Goal: Information Seeking & Learning: Learn about a topic

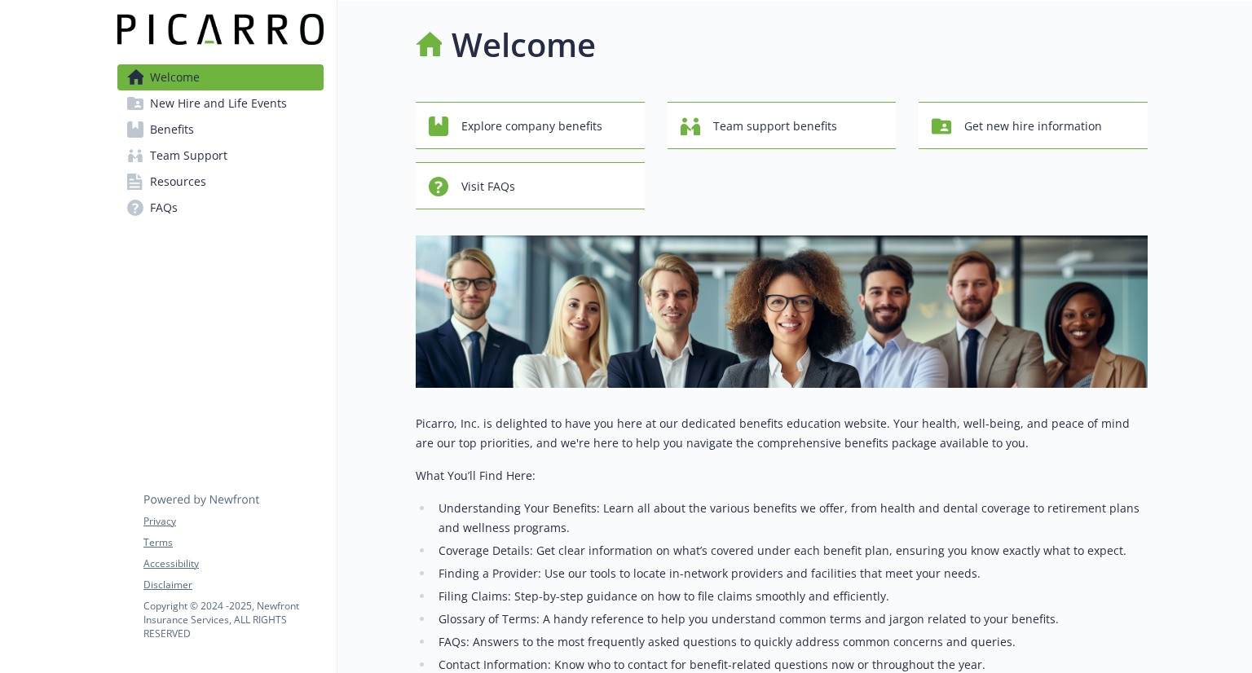
click at [170, 126] on span "Benefits" at bounding box center [172, 130] width 44 height 26
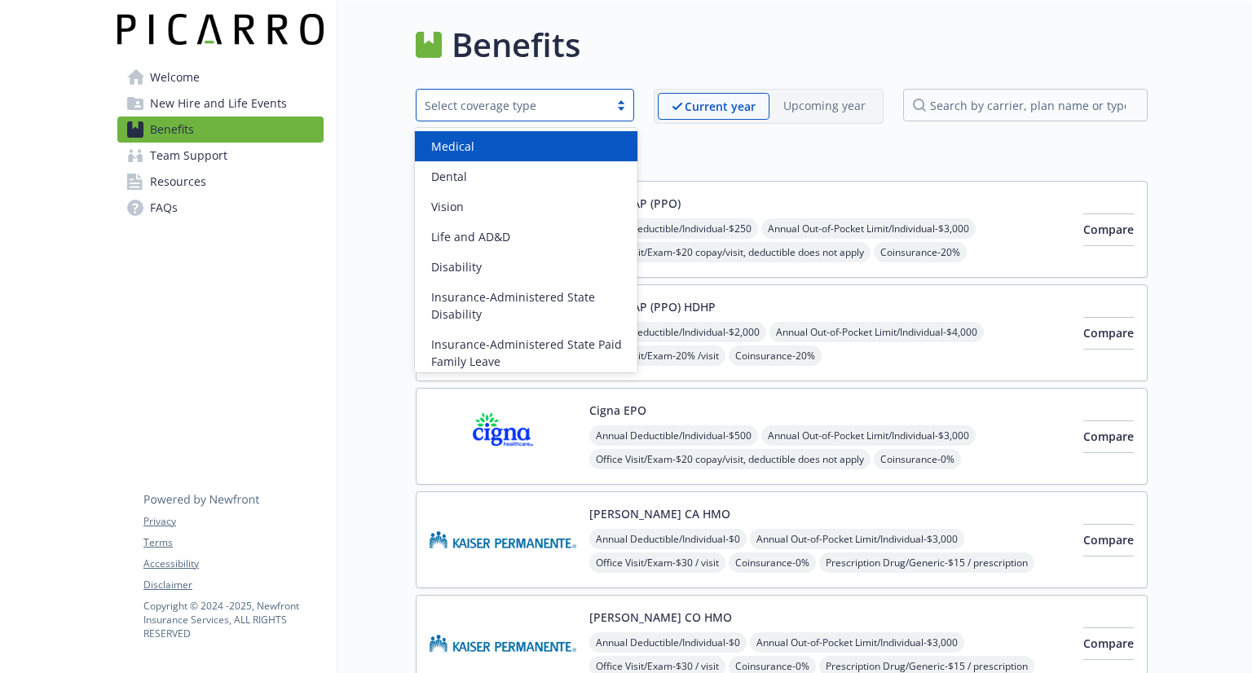
click at [621, 96] on div "Select coverage type" at bounding box center [525, 105] width 218 height 33
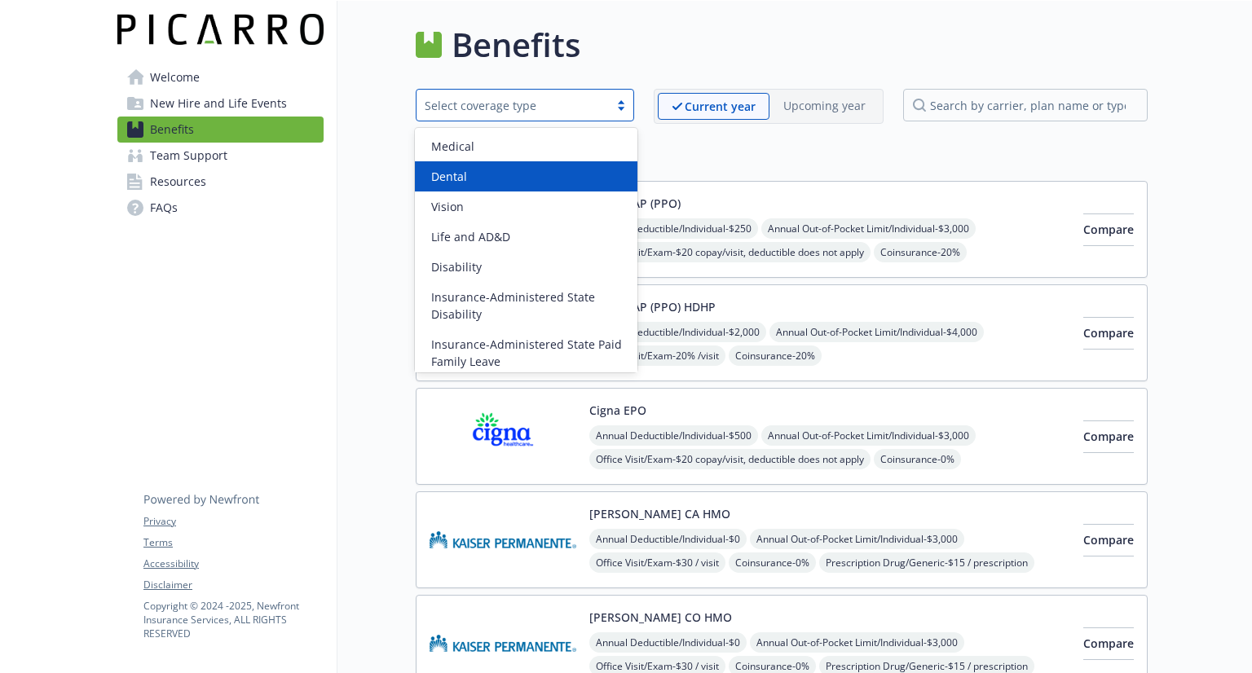
click at [505, 174] on div "Dental" at bounding box center [526, 176] width 203 height 17
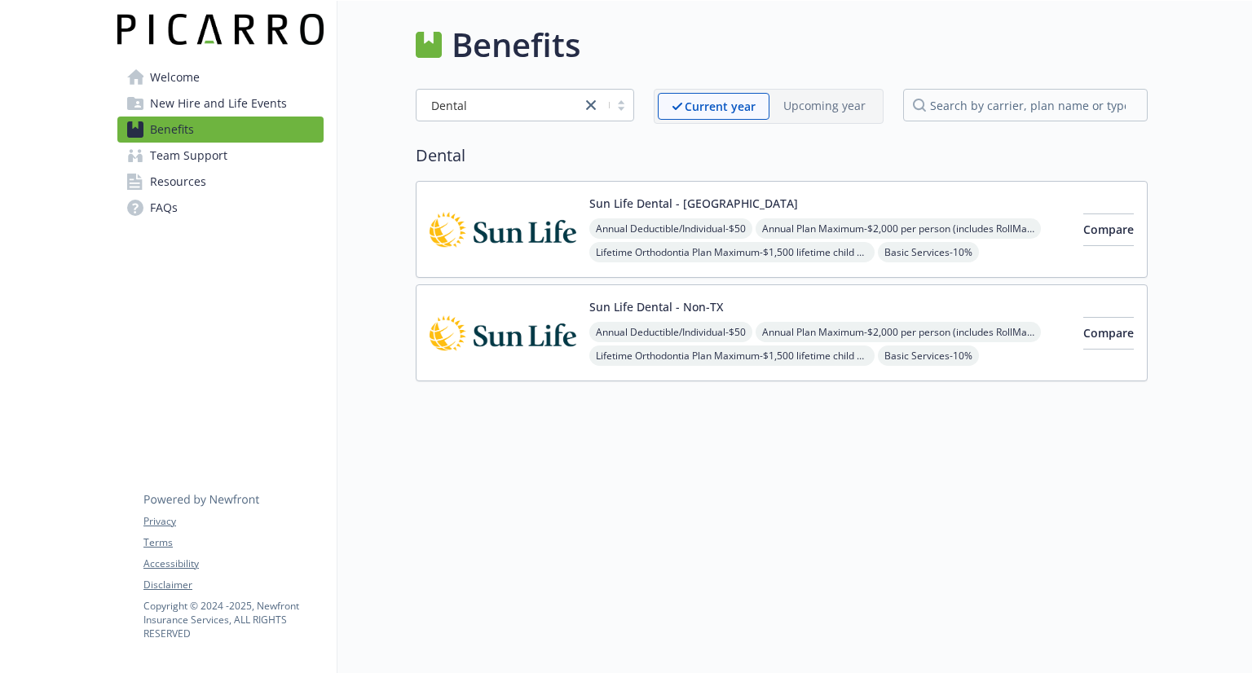
click at [547, 240] on img at bounding box center [503, 229] width 147 height 69
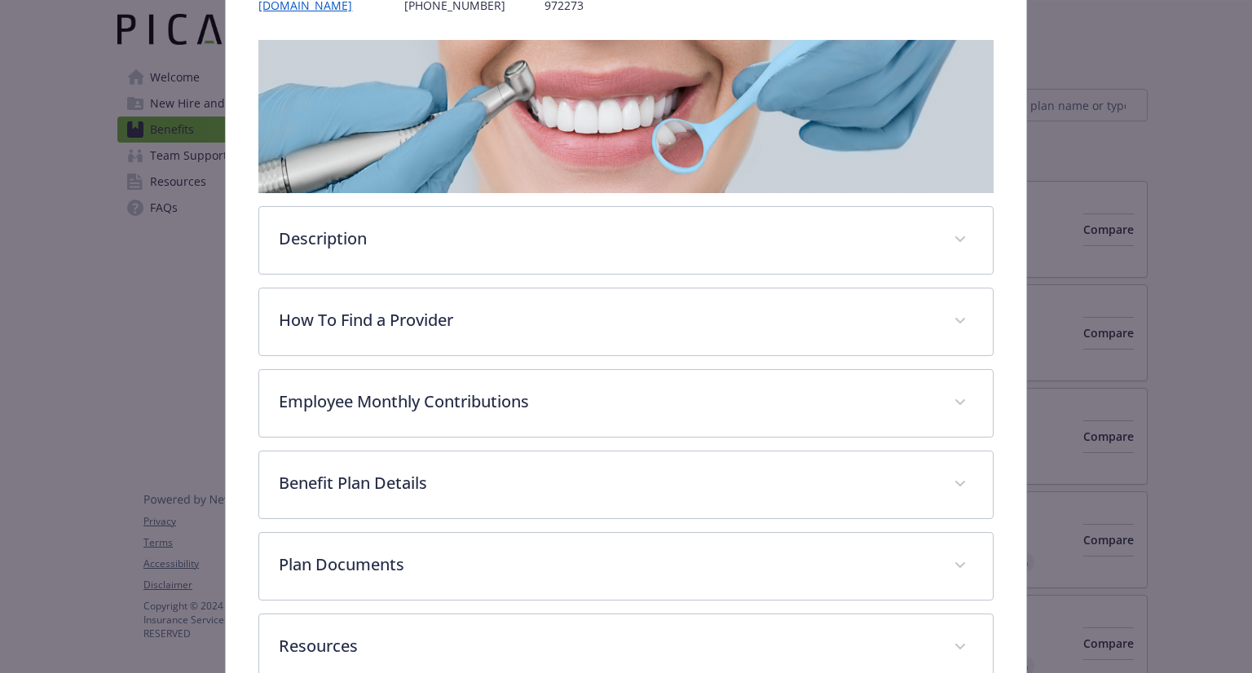
scroll to position [282, 0]
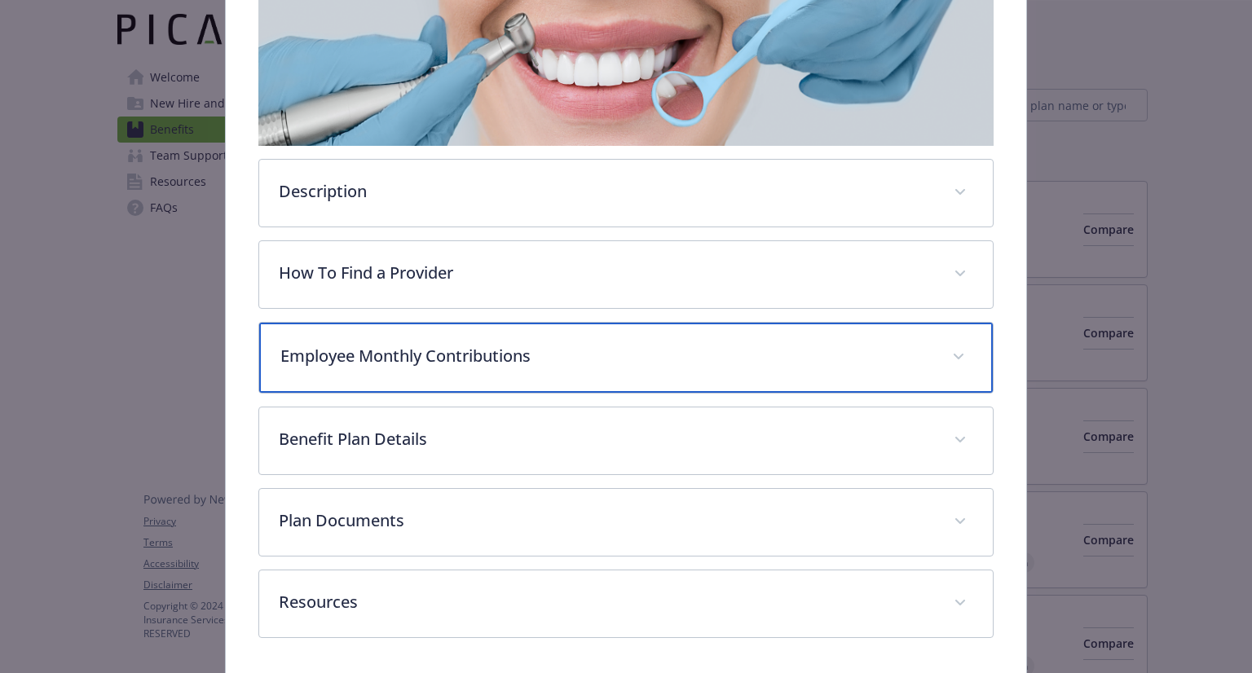
click at [597, 360] on p "Employee Monthly Contributions" at bounding box center [605, 356] width 651 height 24
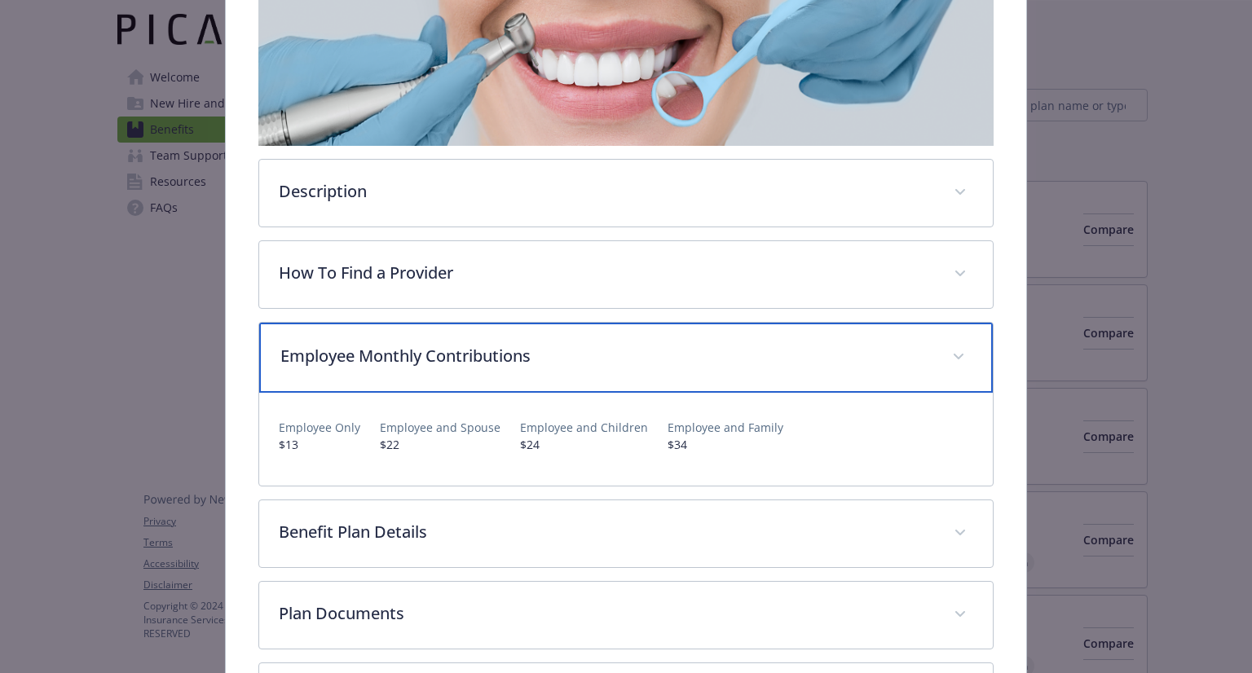
click at [597, 360] on p "Employee Monthly Contributions" at bounding box center [605, 356] width 651 height 24
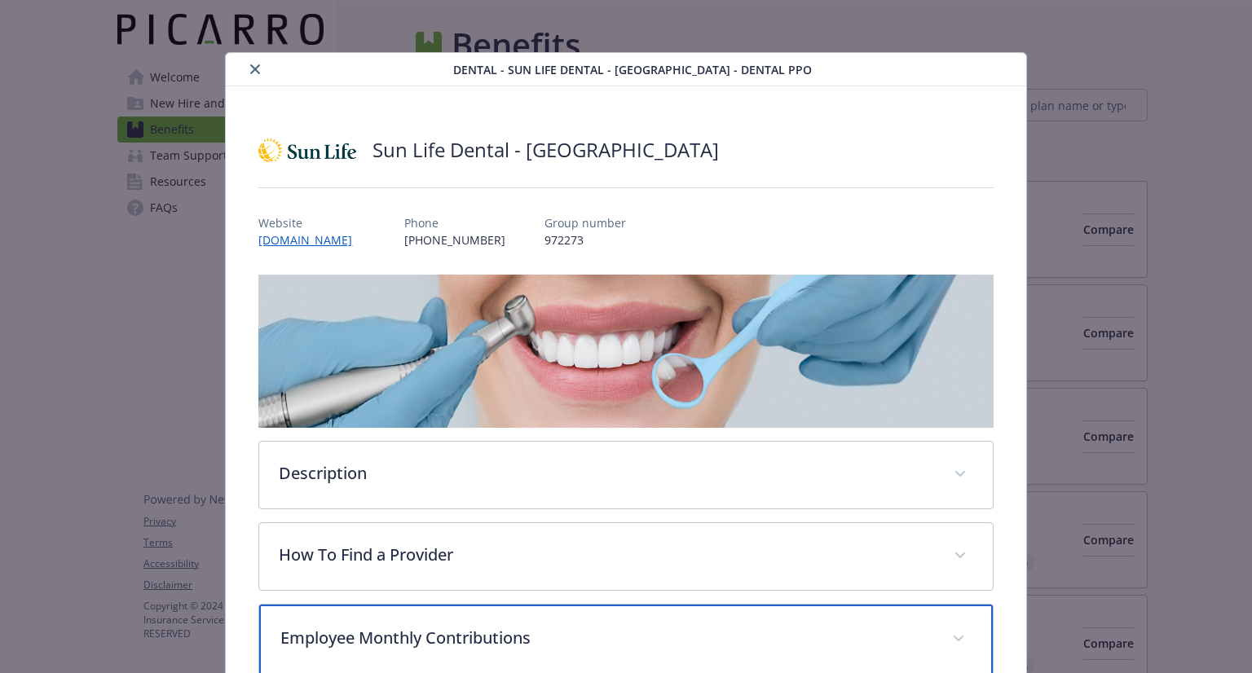
scroll to position [0, 0]
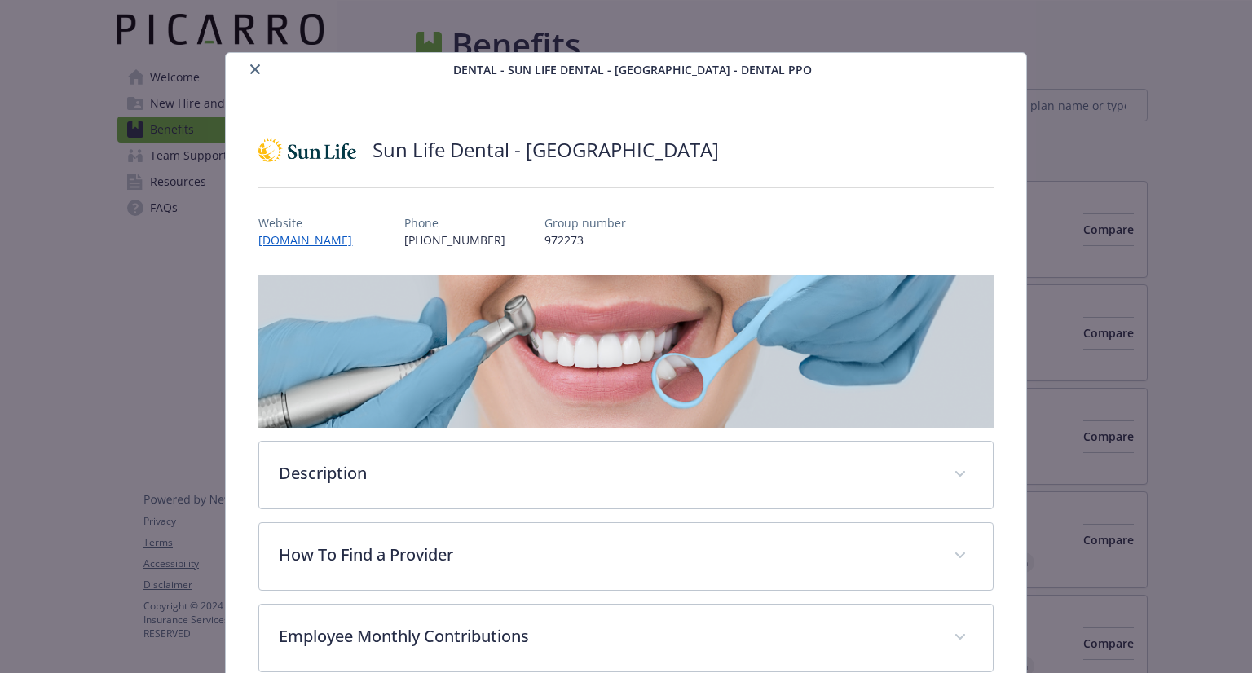
click at [250, 66] on icon "close" at bounding box center [255, 69] width 10 height 10
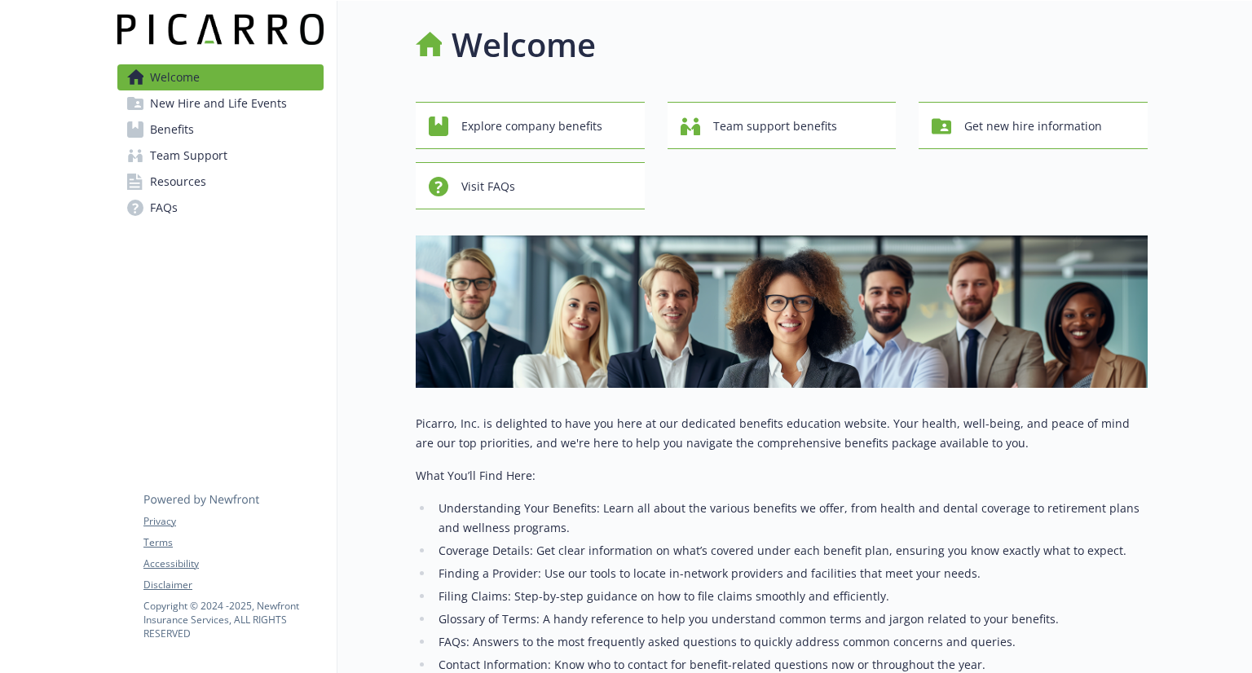
click at [188, 131] on span "Benefits" at bounding box center [172, 130] width 44 height 26
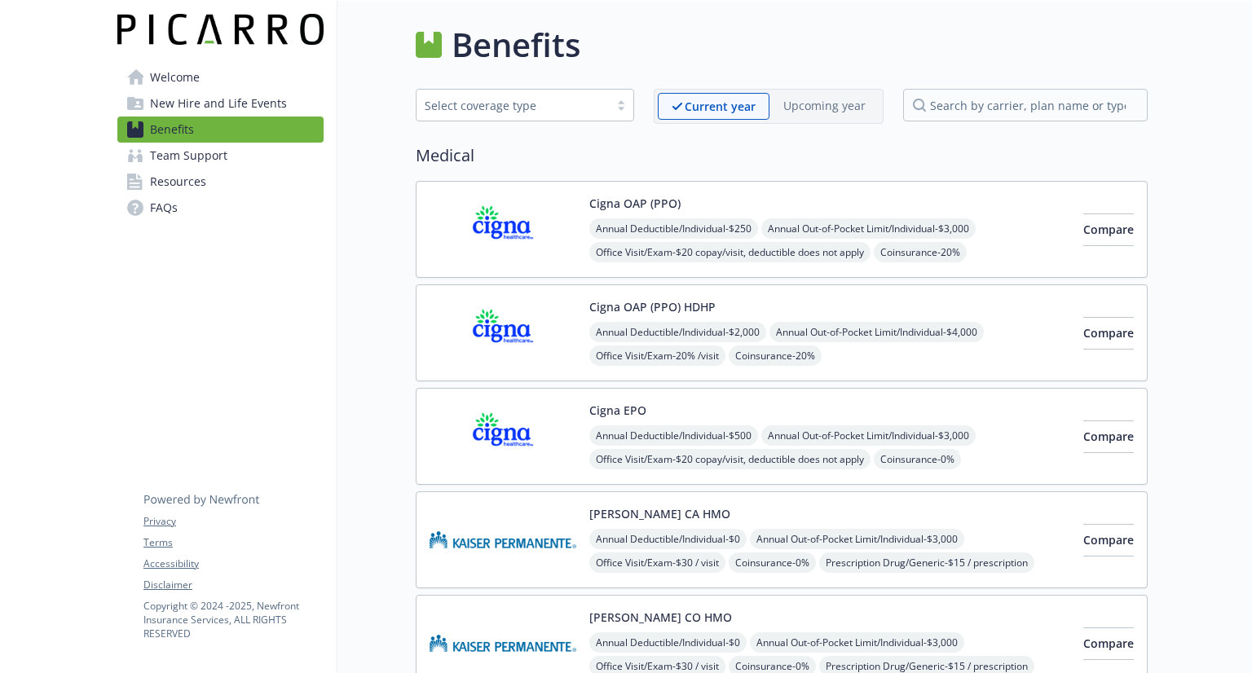
click at [183, 76] on span "Welcome" at bounding box center [175, 77] width 50 height 26
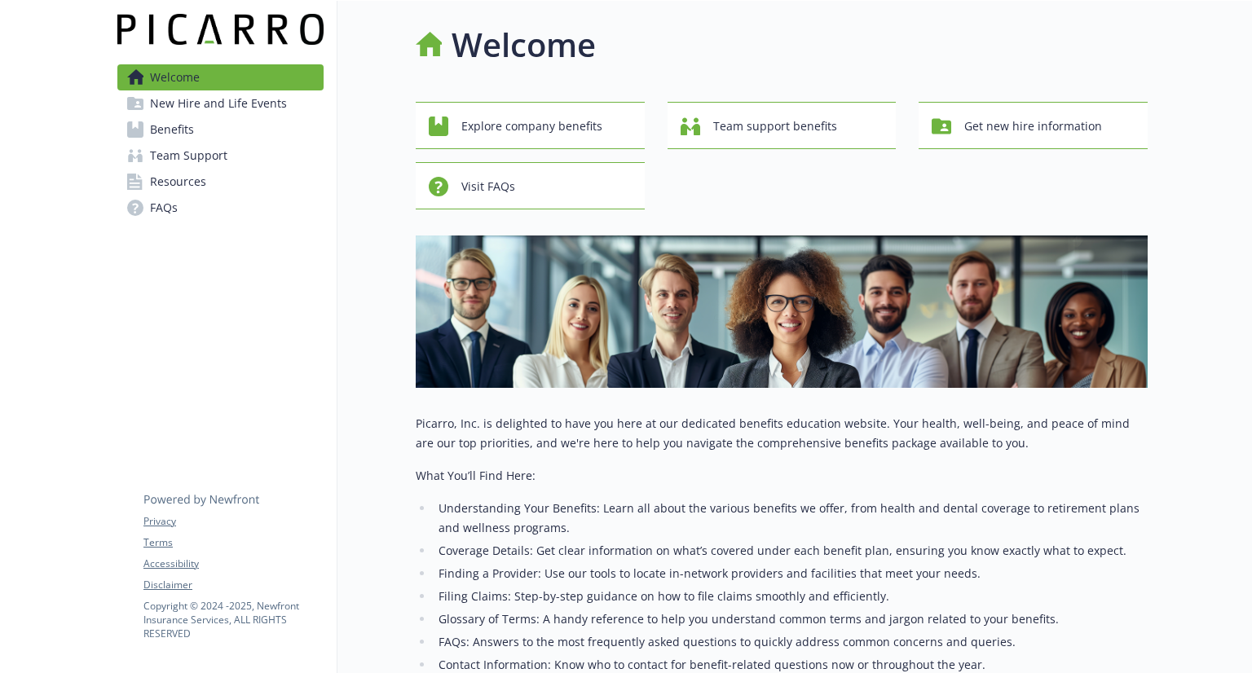
click at [234, 28] on img at bounding box center [220, 29] width 206 height 31
click at [168, 131] on span "Benefits" at bounding box center [172, 130] width 44 height 26
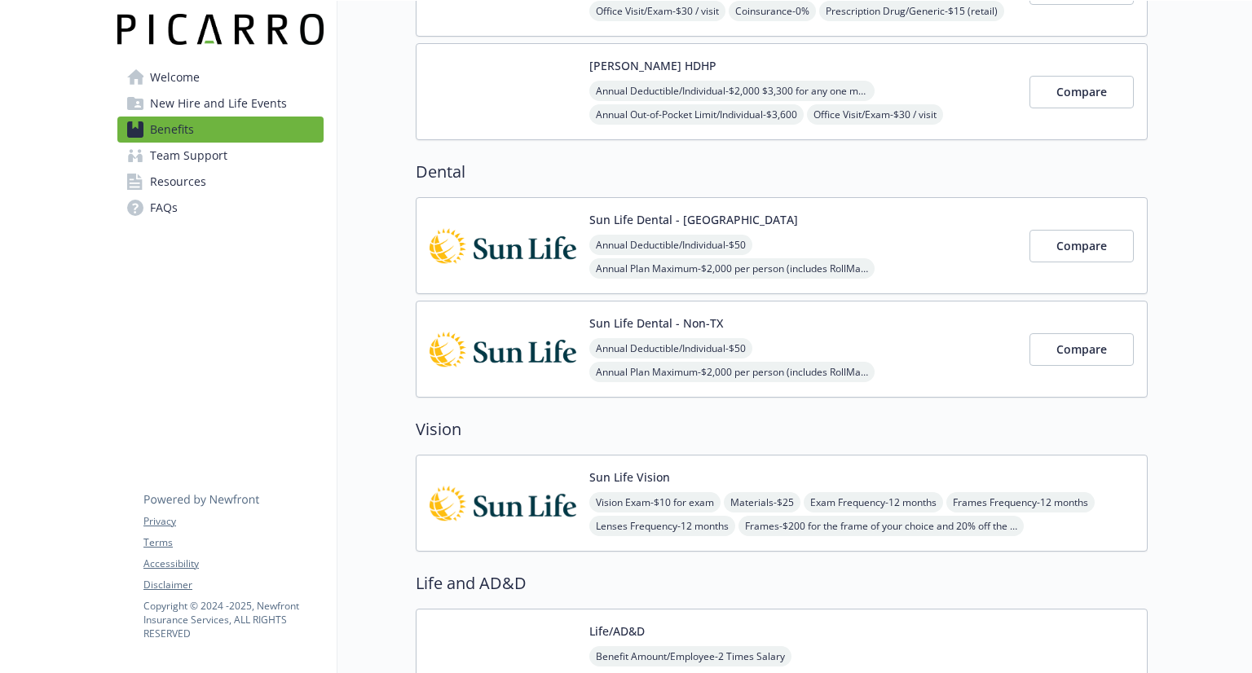
scroll to position [762, 0]
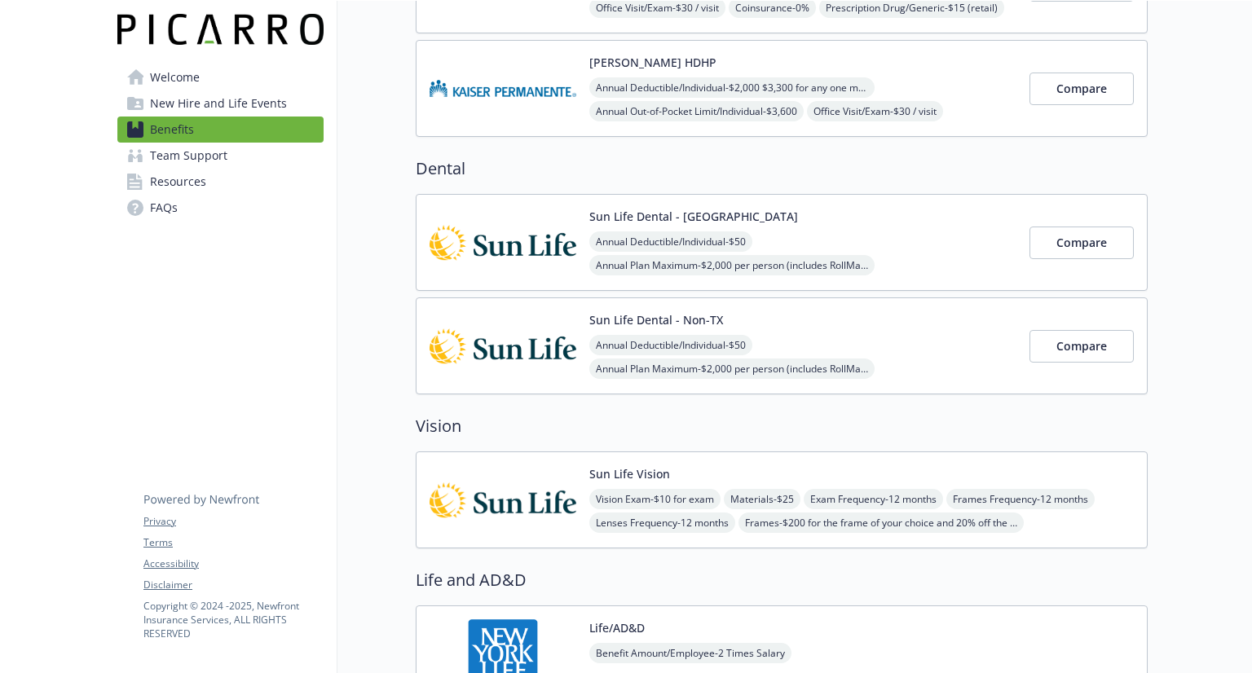
click at [807, 223] on div "Sun Life Dental - TX Annual Deductible/Individual - $50 Annual Plan Maximum - $…" at bounding box center [802, 242] width 427 height 69
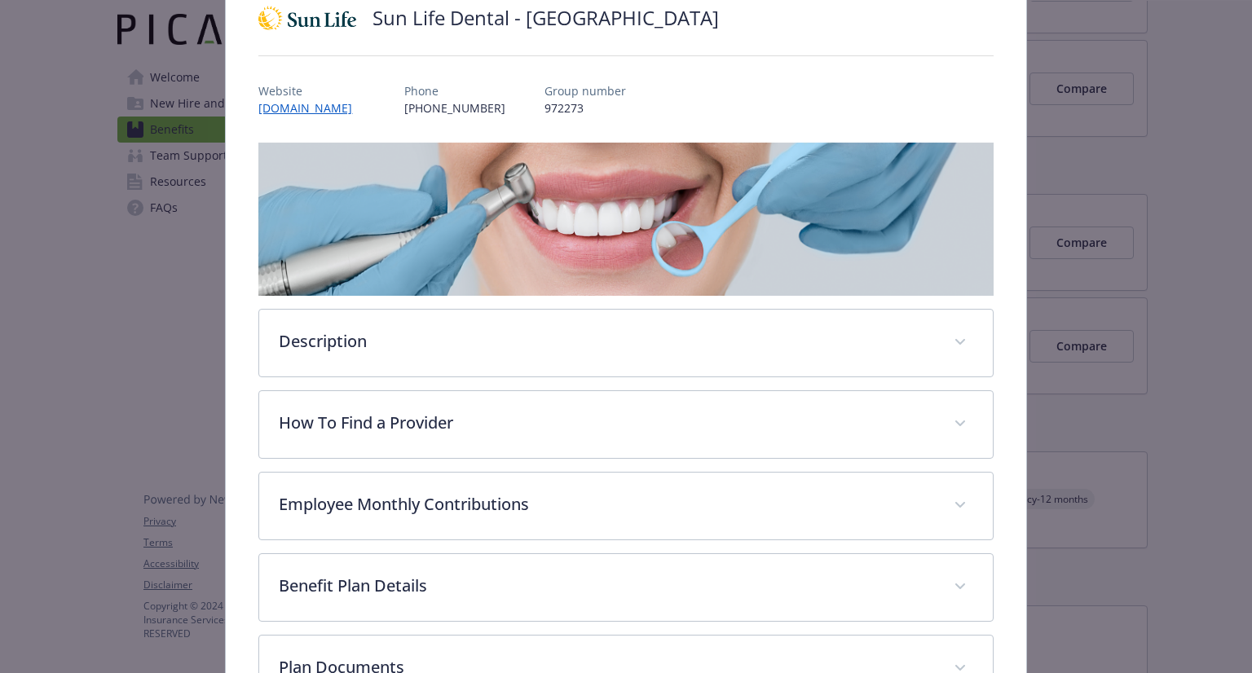
scroll to position [133, 0]
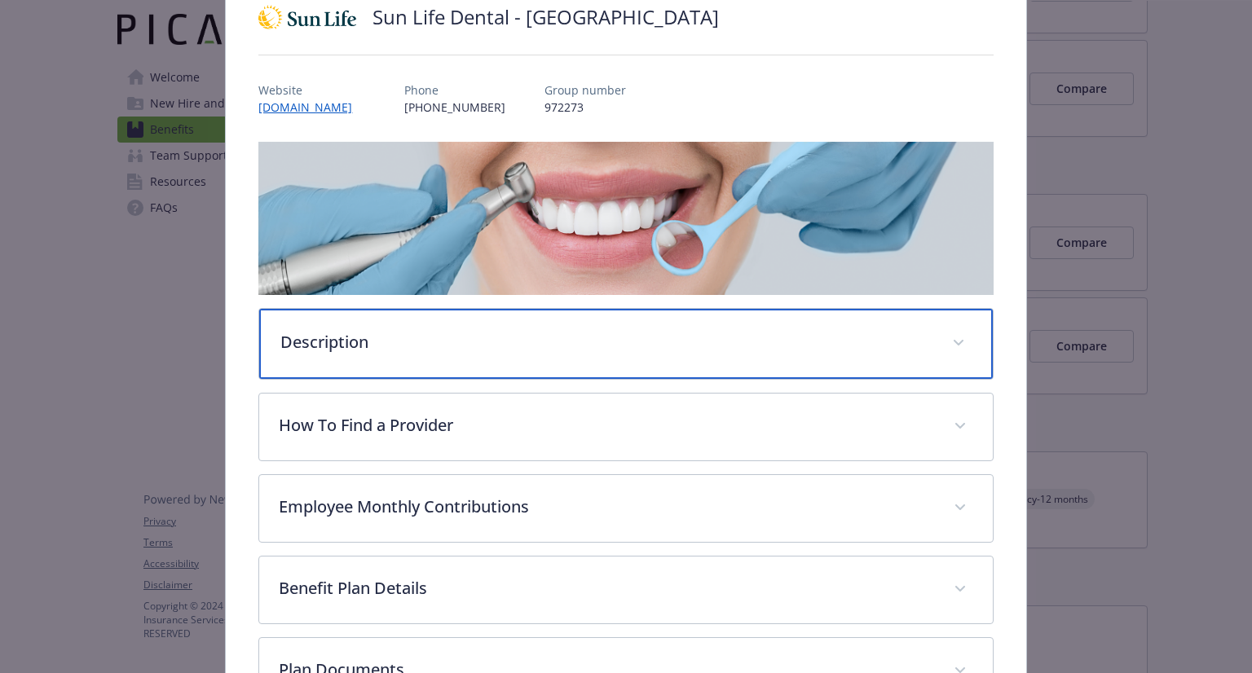
click at [732, 338] on p "Description" at bounding box center [605, 342] width 651 height 24
